Goal: Navigation & Orientation: Find specific page/section

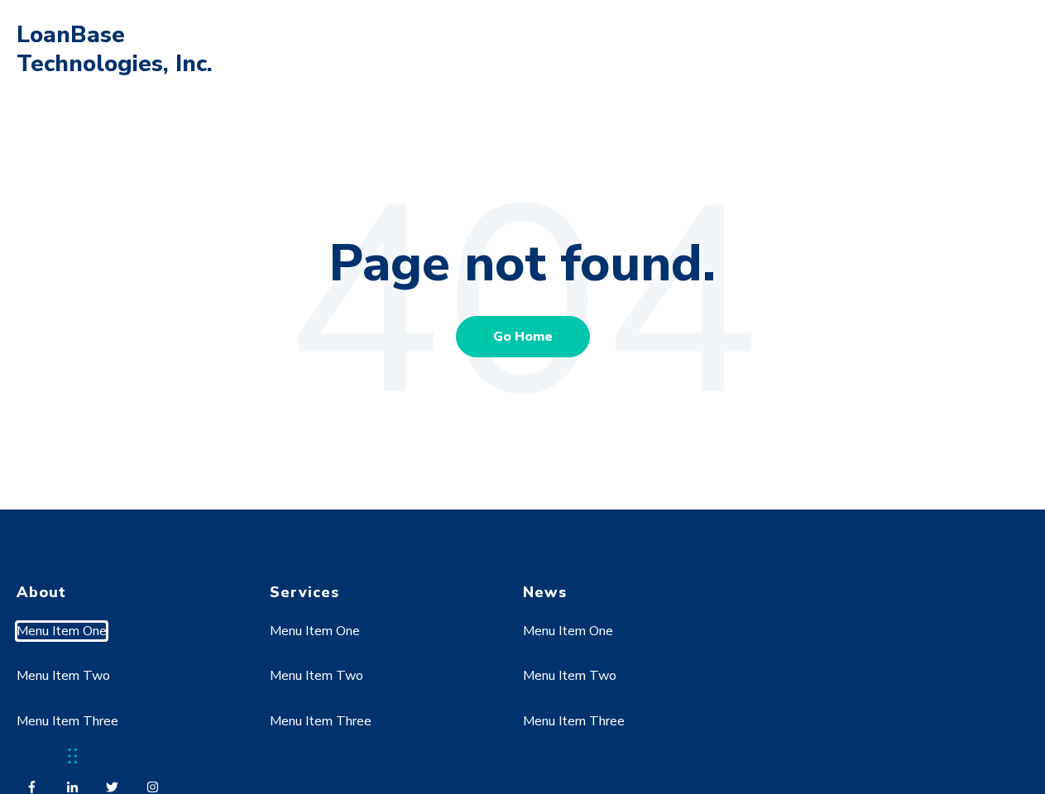
click at [62, 631] on link "Menu Item One" at bounding box center [62, 631] width 90 height 18
click at [62, 676] on link "Menu Item Two" at bounding box center [63, 676] width 93 height 18
click at [315, 631] on link "Menu Item One" at bounding box center [315, 631] width 90 height 18
click at [315, 676] on link "Menu Item Two" at bounding box center [316, 676] width 93 height 18
click at [320, 721] on link "Menu Item Three" at bounding box center [321, 721] width 102 height 18
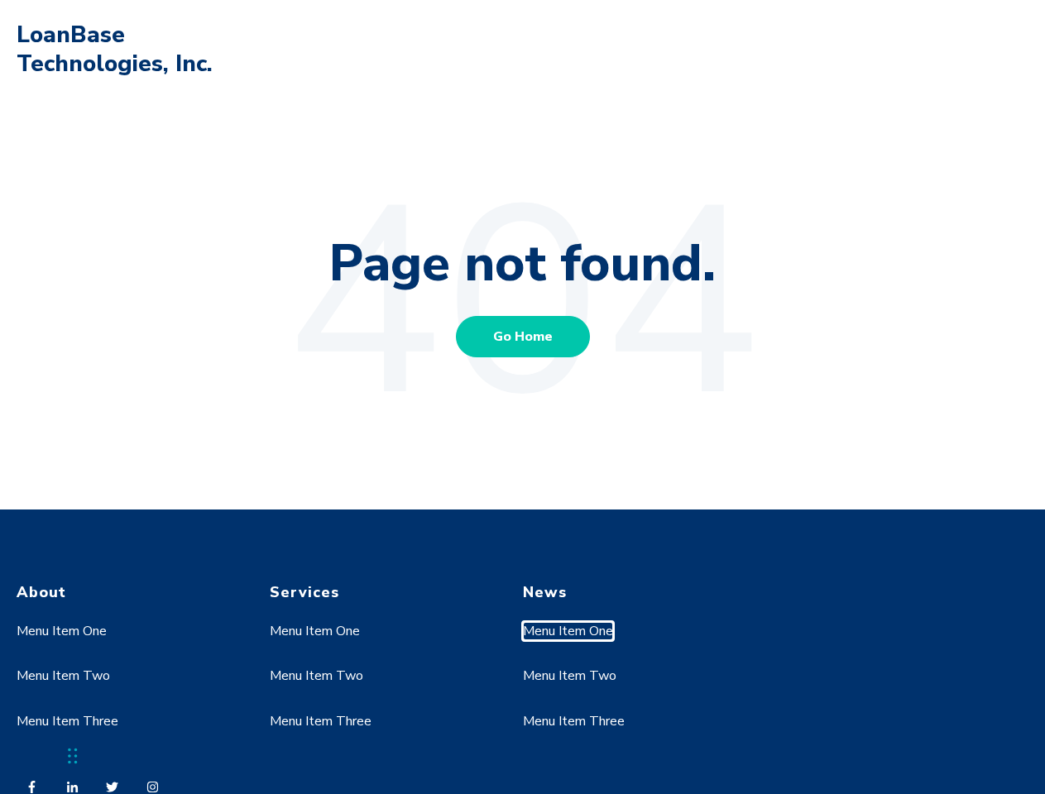
click at [568, 631] on link "Menu Item One" at bounding box center [568, 631] width 90 height 18
click at [568, 676] on link "Menu Item Two" at bounding box center [569, 676] width 93 height 18
click at [573, 721] on link "Menu Item Three" at bounding box center [574, 721] width 102 height 18
click at [73, 756] on div "Chat Widget" at bounding box center [41, 754] width 83 height 79
